Goal: Information Seeking & Learning: Learn about a topic

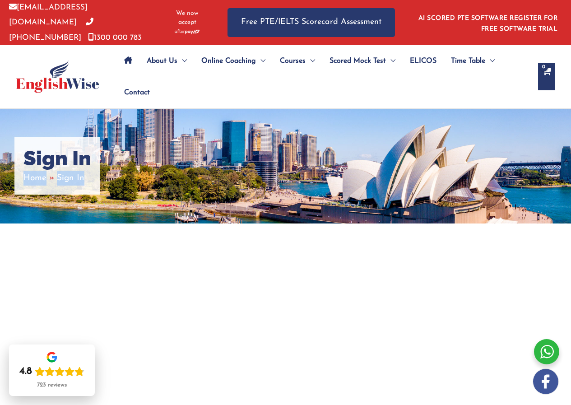
click at [84, 177] on div "Home Sign In" at bounding box center [57, 177] width 68 height 15
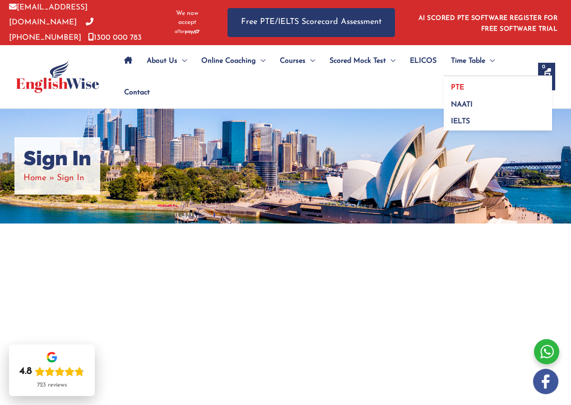
click at [458, 84] on span "PTE" at bounding box center [457, 87] width 13 height 7
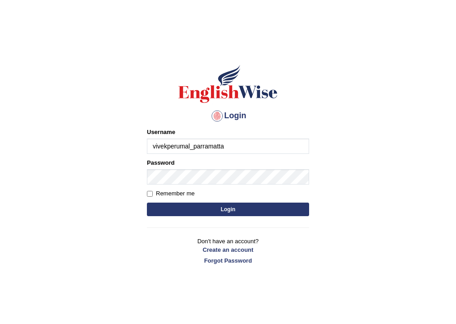
click at [147, 203] on button "Login" at bounding box center [228, 210] width 162 height 14
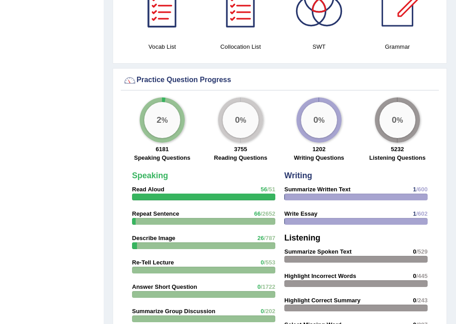
scroll to position [541, 0]
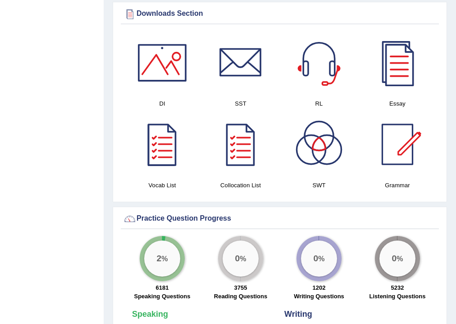
click at [80, 236] on div "Toggle navigation Home Practice Questions Speaking Practice Read Aloud Repeat S…" at bounding box center [228, 246] width 456 height 1574
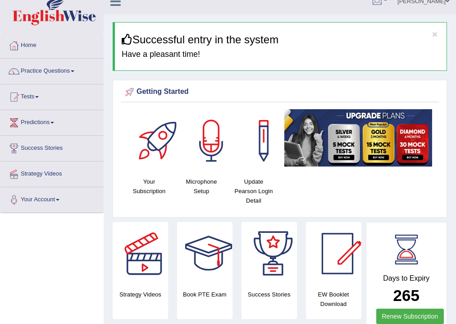
scroll to position [0, 0]
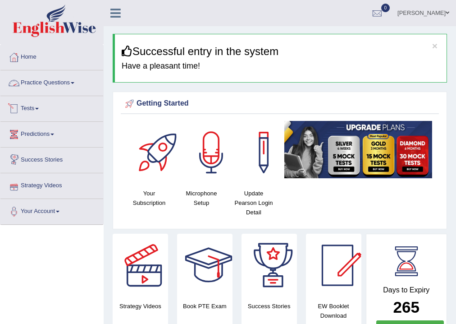
click at [59, 84] on link "Practice Questions" at bounding box center [51, 81] width 103 height 23
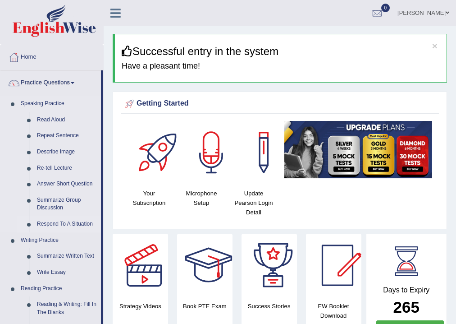
click at [55, 224] on link "Respond To A Situation" at bounding box center [67, 224] width 68 height 16
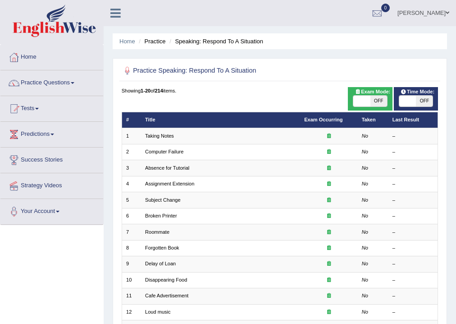
click at [369, 99] on span at bounding box center [362, 101] width 17 height 11
click at [365, 103] on span at bounding box center [362, 101] width 17 height 11
checkbox input "true"
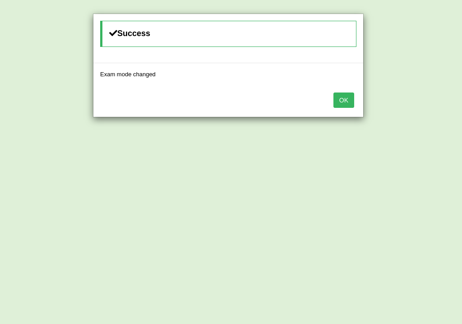
click at [338, 103] on button "OK" at bounding box center [343, 99] width 21 height 15
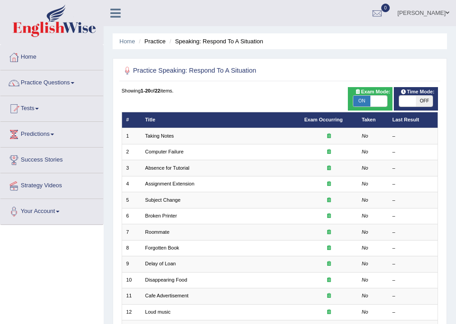
click at [368, 99] on span "ON" at bounding box center [362, 101] width 17 height 11
checkbox input "false"
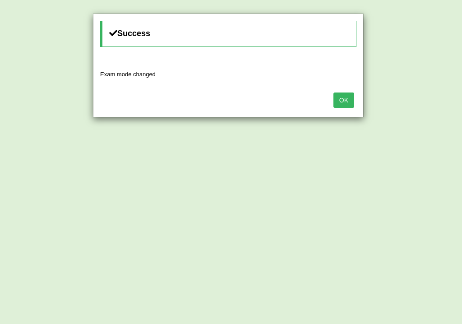
click at [348, 101] on button "OK" at bounding box center [343, 99] width 21 height 15
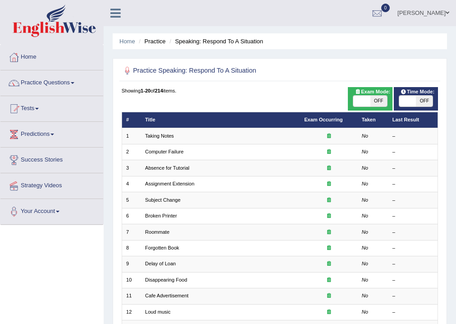
click at [364, 101] on span at bounding box center [362, 101] width 17 height 11
click at [366, 105] on span at bounding box center [362, 101] width 17 height 11
checkbox input "true"
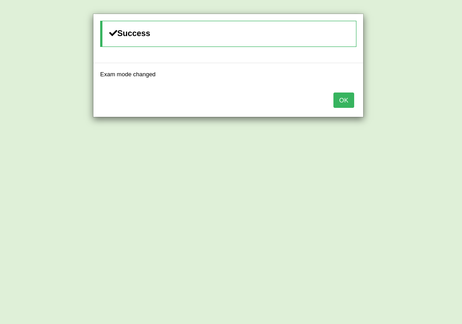
click at [333, 98] on button "OK" at bounding box center [343, 99] width 21 height 15
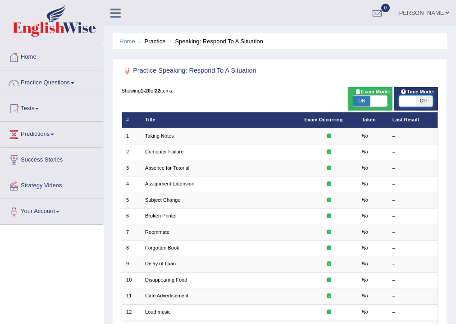
click at [410, 102] on span at bounding box center [408, 101] width 17 height 11
checkbox input "true"
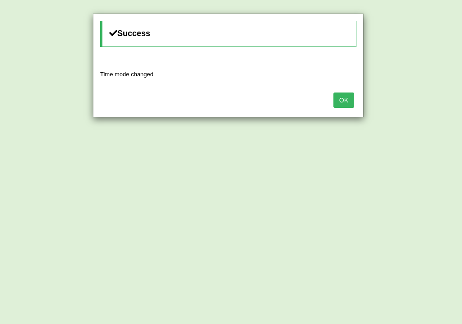
click at [350, 97] on button "OK" at bounding box center [343, 99] width 21 height 15
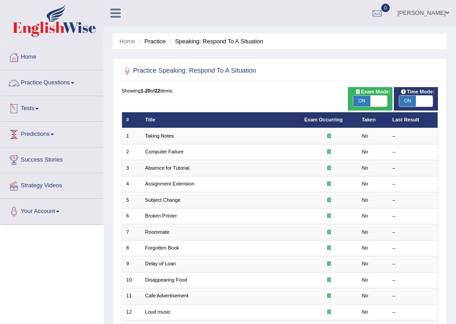
click at [37, 83] on link "Practice Questions" at bounding box center [51, 81] width 103 height 23
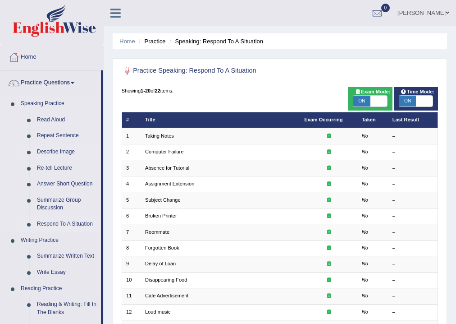
click at [59, 154] on link "Describe Image" at bounding box center [67, 152] width 68 height 16
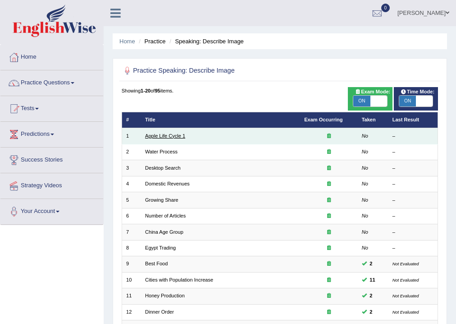
click at [171, 137] on link "Apple Life Cycle 1" at bounding box center [165, 135] width 40 height 5
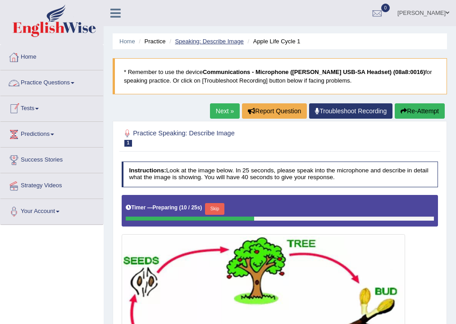
click at [228, 42] on link "Speaking: Describe Image" at bounding box center [209, 41] width 69 height 7
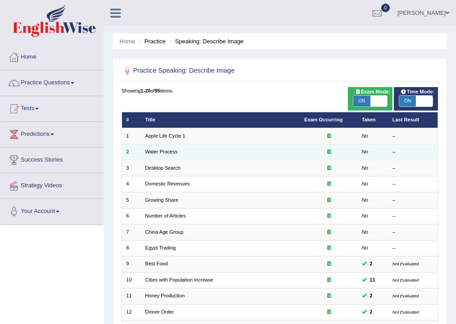
click at [155, 157] on td "Water Process" at bounding box center [220, 152] width 159 height 16
click at [156, 153] on link "Water Process" at bounding box center [161, 151] width 32 height 5
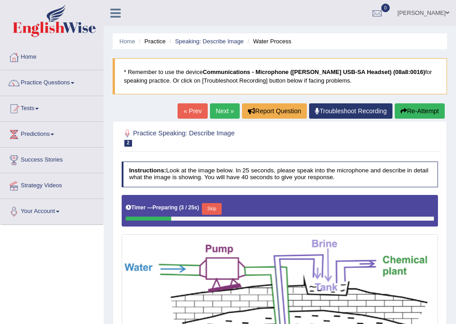
click at [226, 110] on link "Next »" at bounding box center [225, 110] width 30 height 15
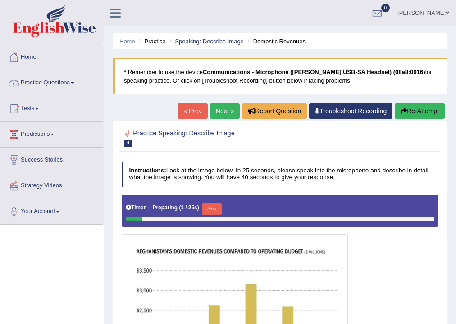
click at [225, 110] on link "Next »" at bounding box center [225, 110] width 30 height 15
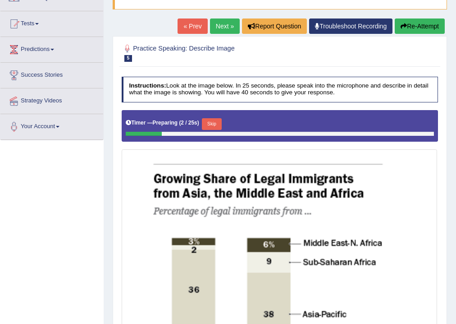
scroll to position [36, 0]
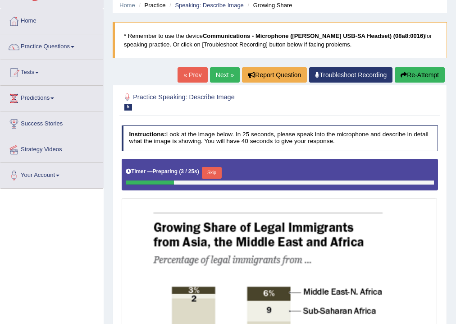
click at [226, 69] on link "Next »" at bounding box center [225, 74] width 30 height 15
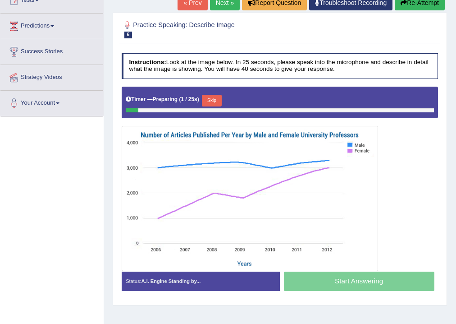
scroll to position [108, 0]
click at [225, 4] on link "Next »" at bounding box center [225, 2] width 30 height 15
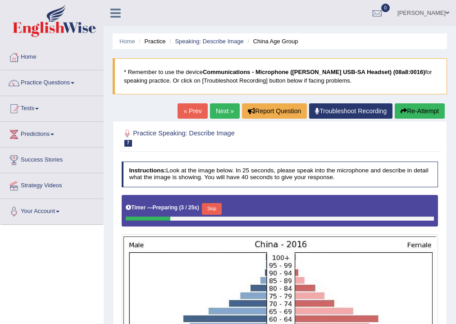
click at [216, 112] on link "Next »" at bounding box center [225, 110] width 30 height 15
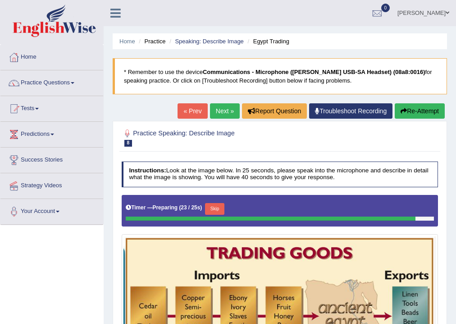
click at [221, 111] on link "Next »" at bounding box center [225, 110] width 30 height 15
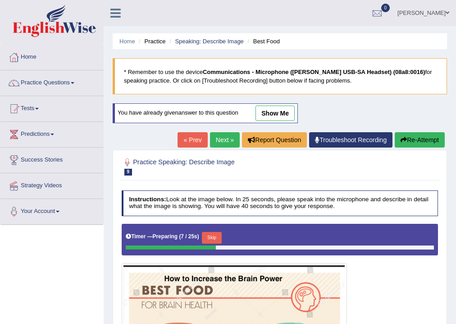
click at [223, 132] on link "Next »" at bounding box center [225, 139] width 30 height 15
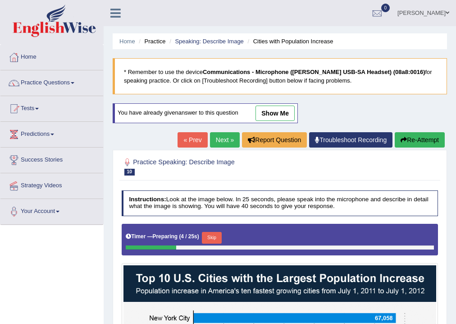
click at [228, 138] on link "Next »" at bounding box center [225, 139] width 30 height 15
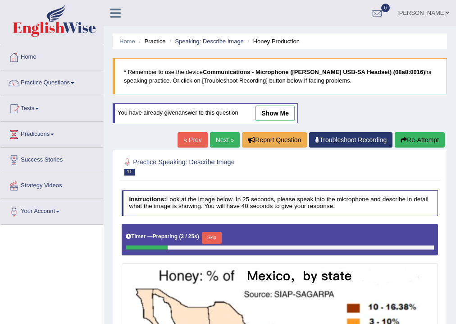
click at [220, 132] on link "Next »" at bounding box center [225, 139] width 30 height 15
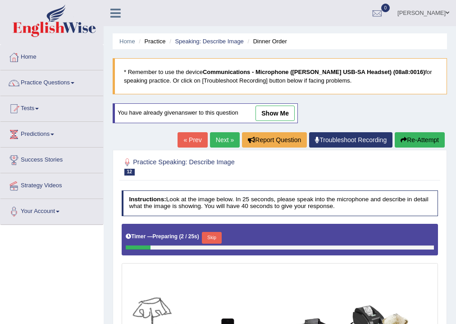
click at [218, 132] on link "Next »" at bounding box center [225, 139] width 30 height 15
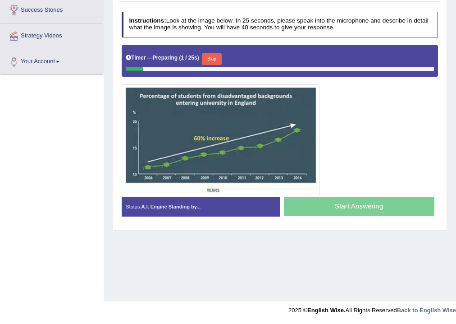
scroll to position [5, 0]
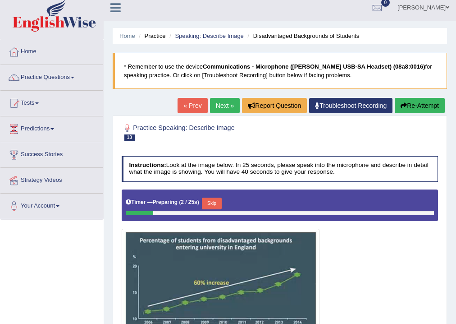
drag, startPoint x: 216, startPoint y: 107, endPoint x: 263, endPoint y: 197, distance: 101.1
click at [216, 108] on link "Next »" at bounding box center [225, 105] width 30 height 15
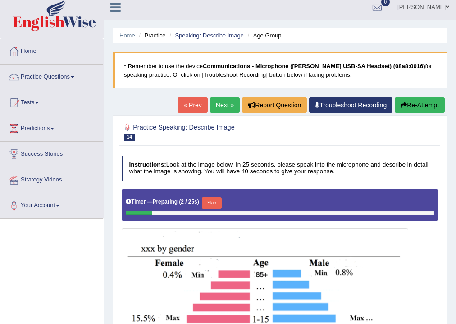
scroll to position [5, 0]
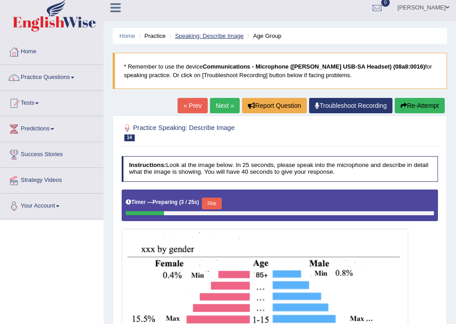
click at [234, 33] on link "Speaking: Describe Image" at bounding box center [209, 35] width 69 height 7
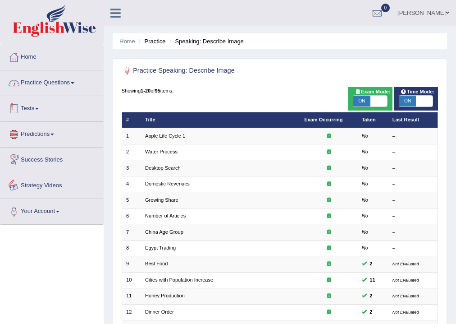
click at [27, 80] on link "Practice Questions" at bounding box center [51, 81] width 103 height 23
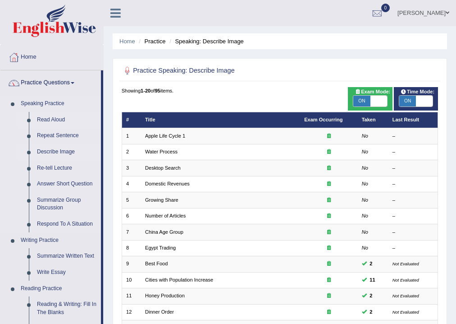
click at [41, 117] on link "Read Aloud" at bounding box center [67, 120] width 68 height 16
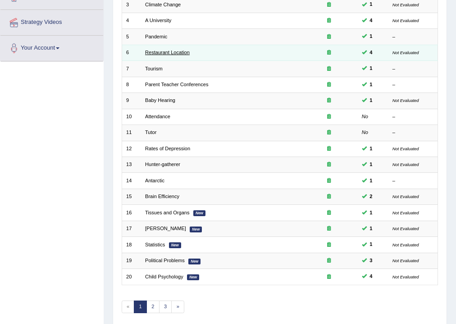
scroll to position [195, 0]
